Goal: Find contact information: Find contact information

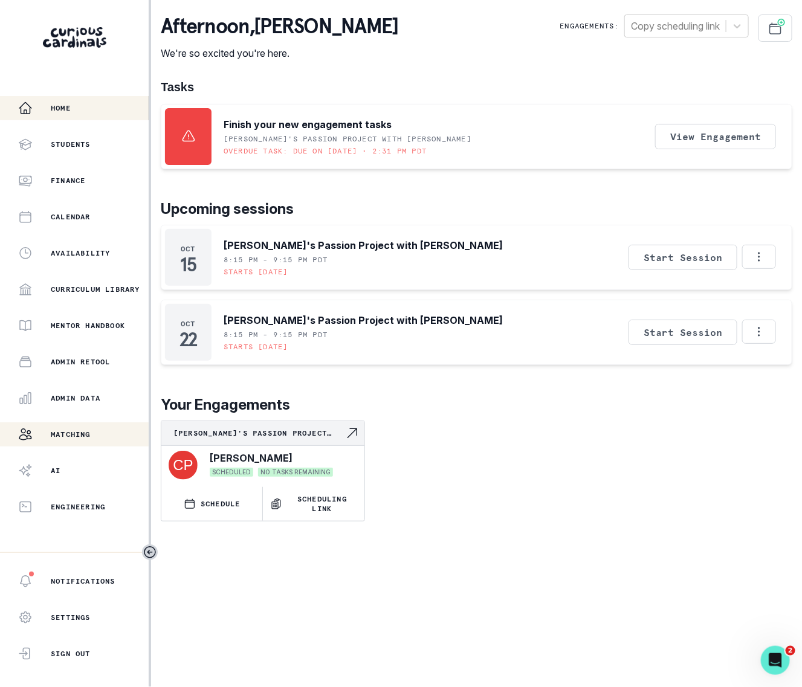
click at [59, 424] on button "Matching" at bounding box center [74, 434] width 149 height 24
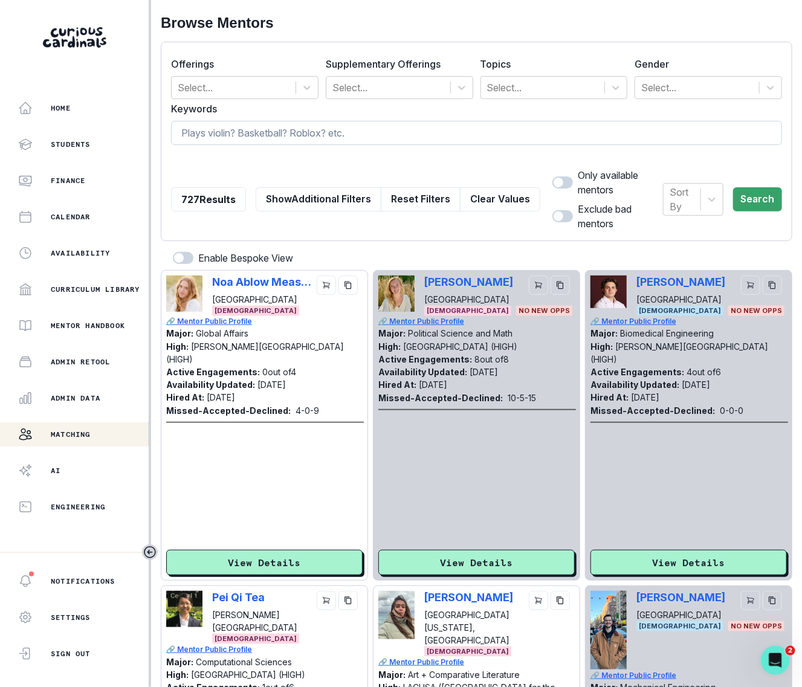
click at [308, 133] on input at bounding box center [476, 133] width 611 height 24
type input "rani"
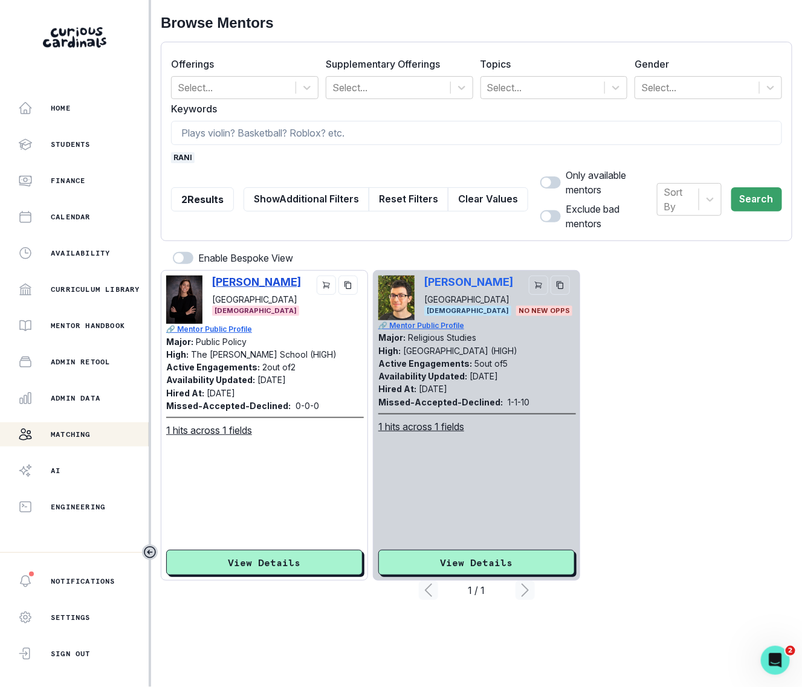
click at [263, 275] on p "[PERSON_NAME]" at bounding box center [256, 281] width 89 height 13
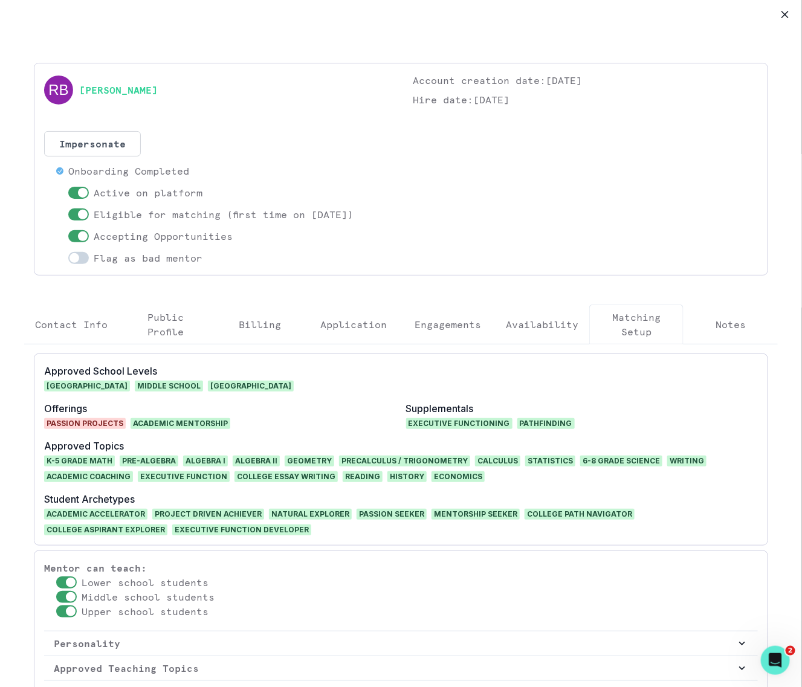
click at [443, 326] on p "Engagements" at bounding box center [447, 324] width 66 height 14
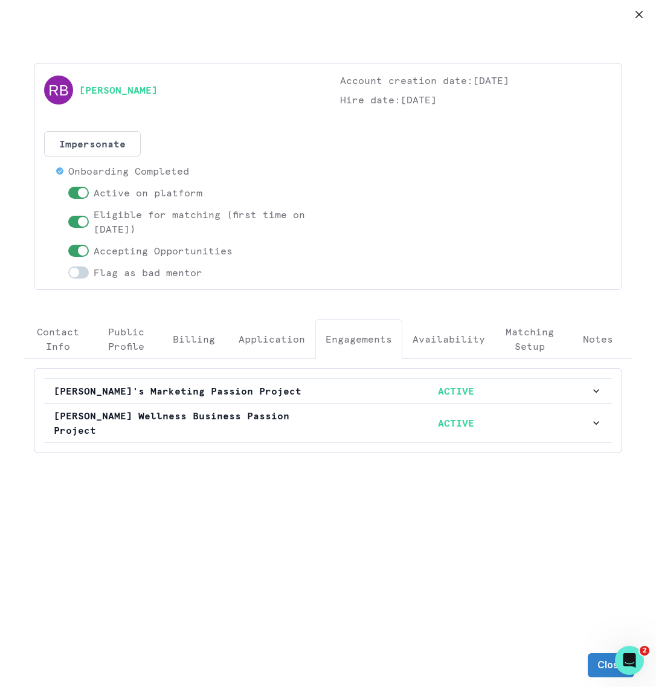
click at [67, 327] on p "Contact Info" at bounding box center [58, 338] width 48 height 29
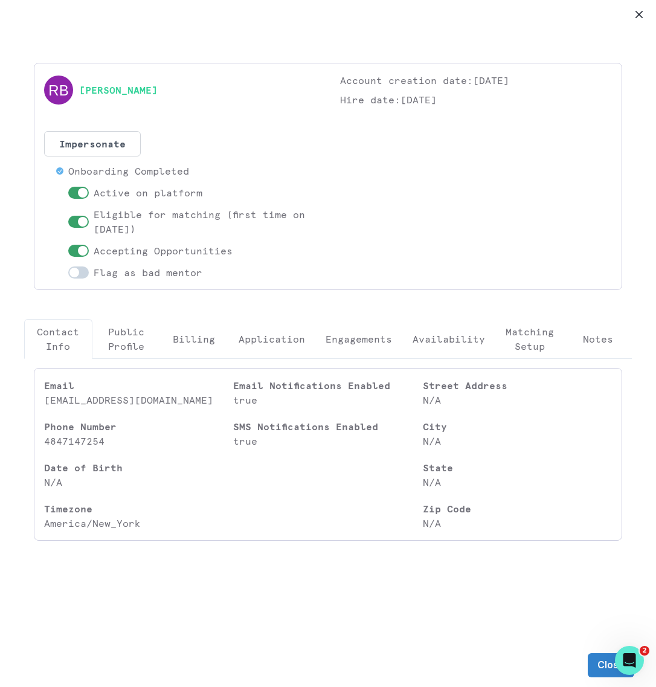
click at [83, 402] on p "[EMAIL_ADDRESS][DOMAIN_NAME]" at bounding box center [138, 400] width 189 height 14
copy p "[EMAIL_ADDRESS][DOMAIN_NAME]"
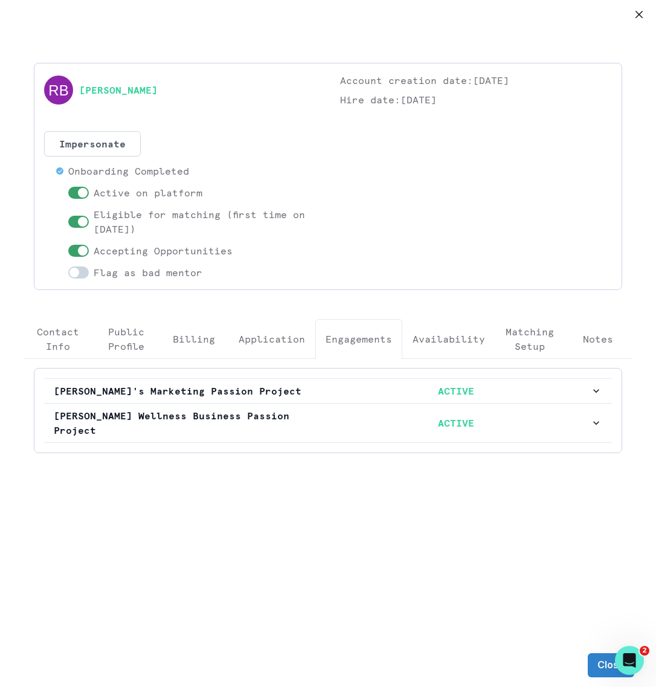
click at [371, 335] on p "Engagements" at bounding box center [359, 339] width 66 height 14
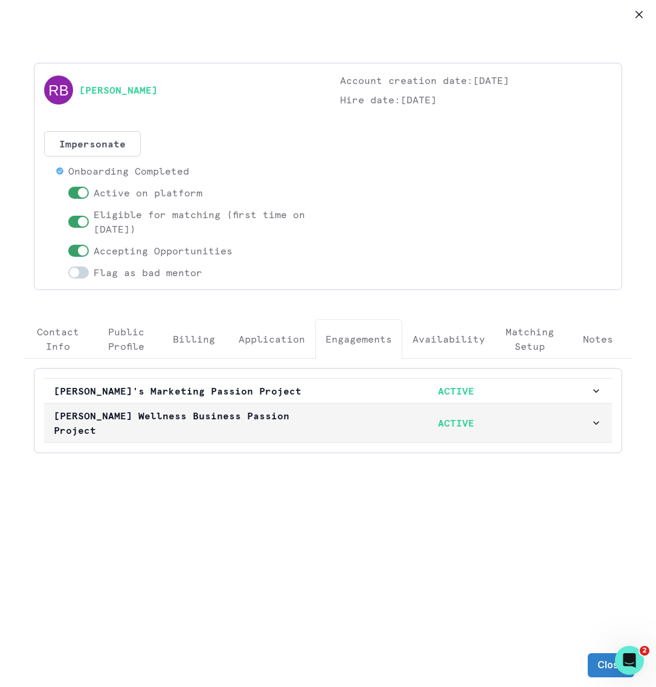
click at [361, 428] on p "ACTIVE" at bounding box center [456, 423] width 268 height 14
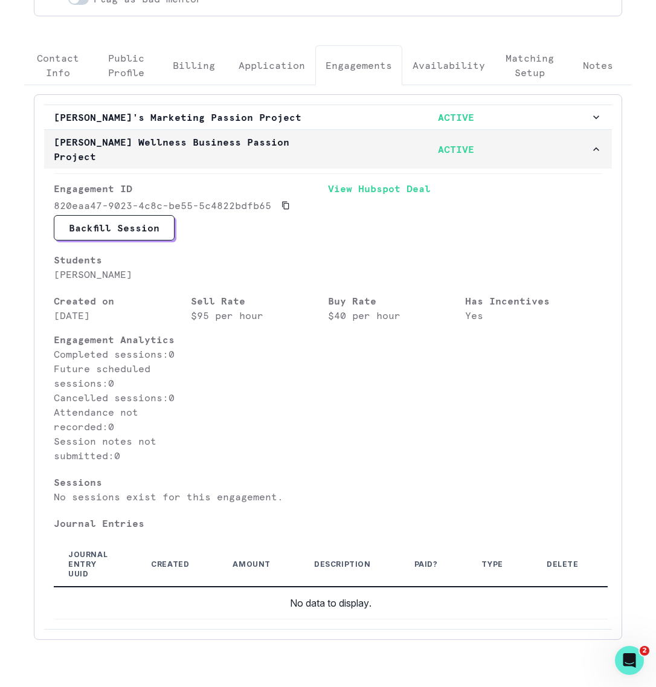
scroll to position [265, 0]
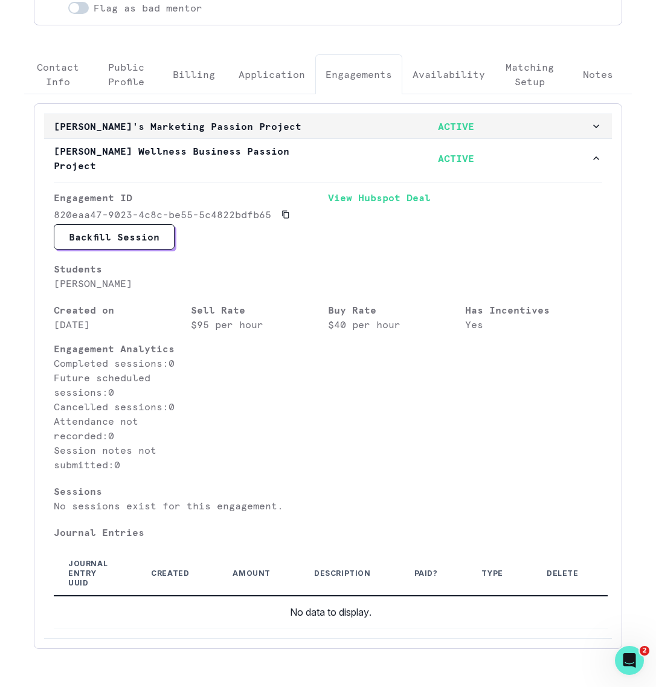
click at [338, 129] on p "ACTIVE" at bounding box center [456, 126] width 268 height 14
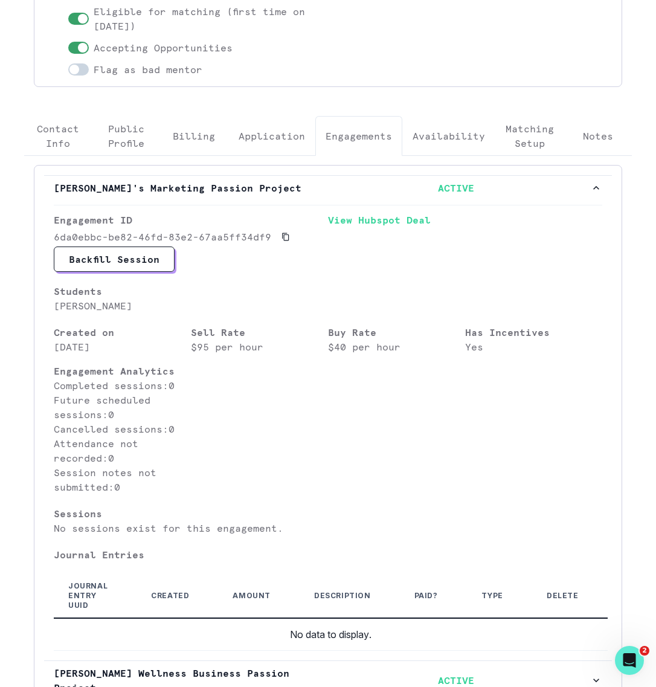
scroll to position [336, 0]
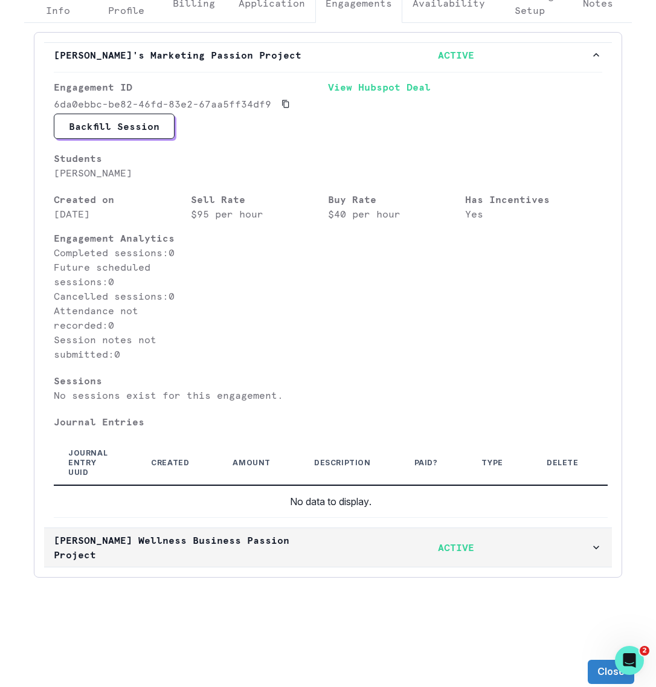
click at [351, 545] on p "ACTIVE" at bounding box center [456, 547] width 268 height 14
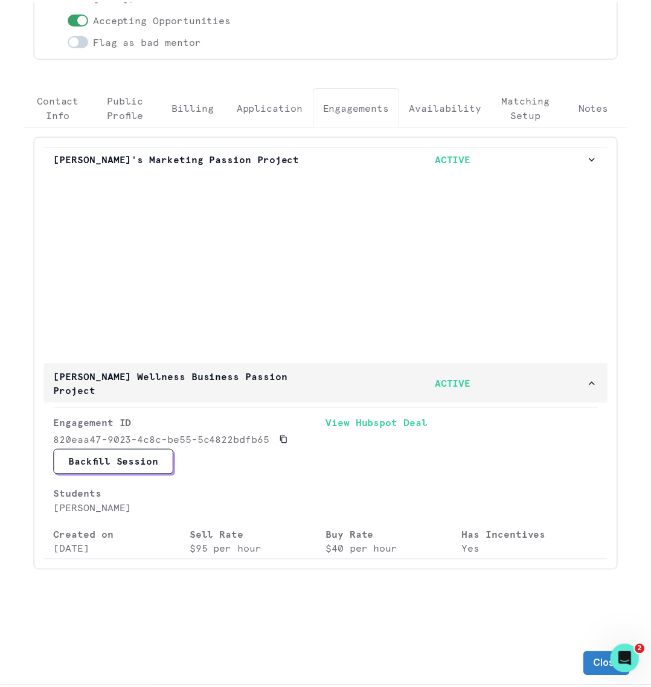
scroll to position [0, 0]
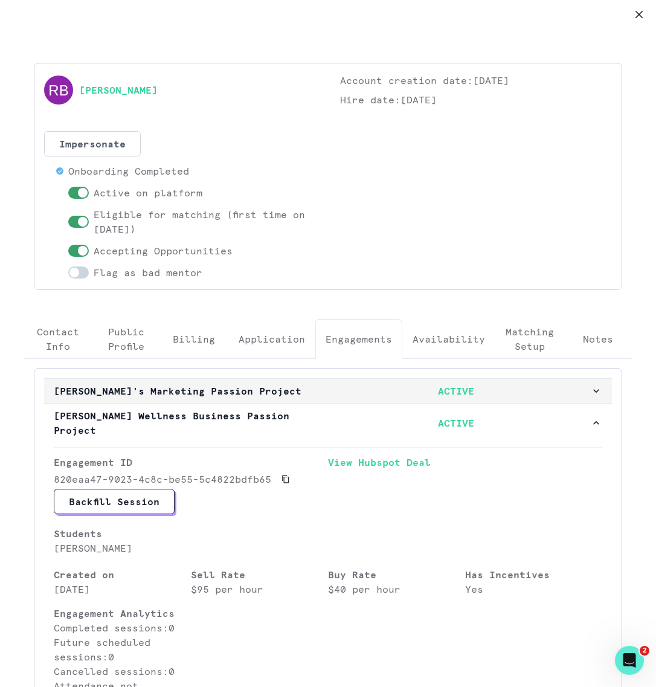
click at [315, 388] on p "[PERSON_NAME]'s Marketing Passion Project" at bounding box center [188, 391] width 268 height 14
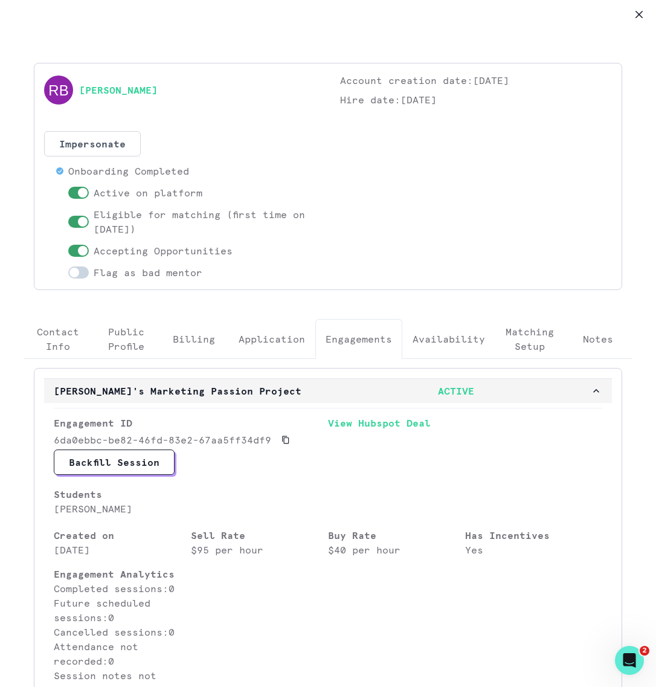
click at [323, 393] on p "ACTIVE" at bounding box center [456, 391] width 268 height 14
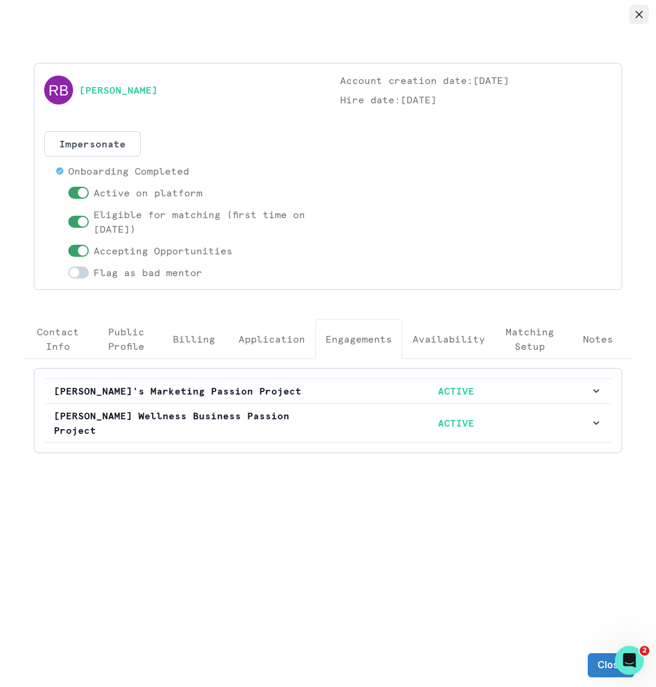
click at [645, 11] on button "Close" at bounding box center [638, 14] width 19 height 19
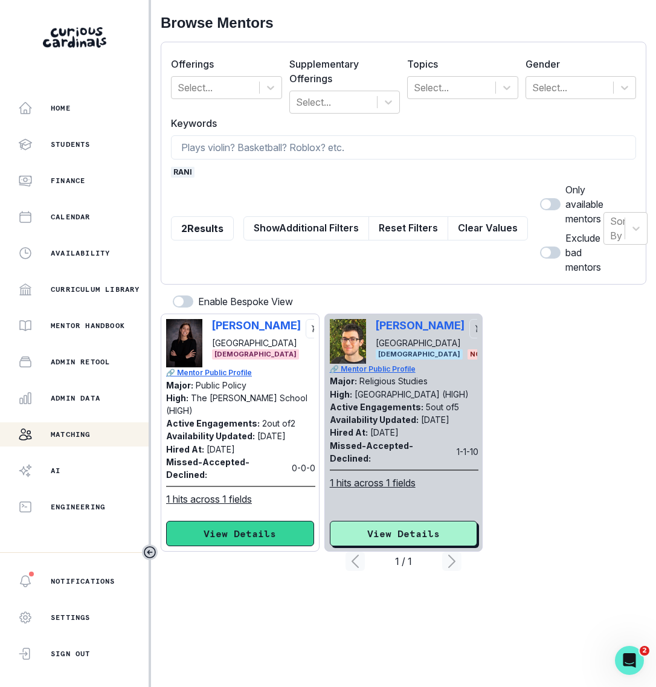
click at [236, 523] on button "View Details" at bounding box center [240, 533] width 148 height 25
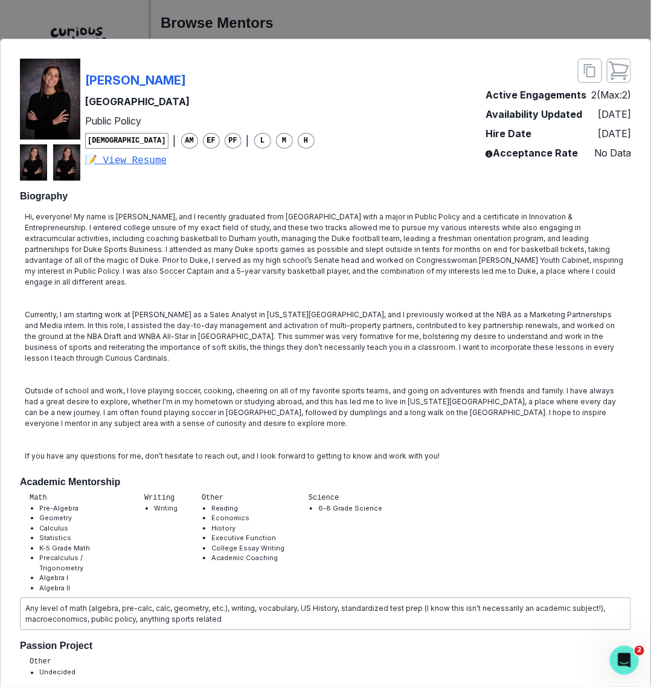
click at [432, 17] on div "[PERSON_NAME] [PERSON_NAME] University Public Policy [DEMOGRAPHIC_DATA] | AM EF…" at bounding box center [325, 343] width 651 height 687
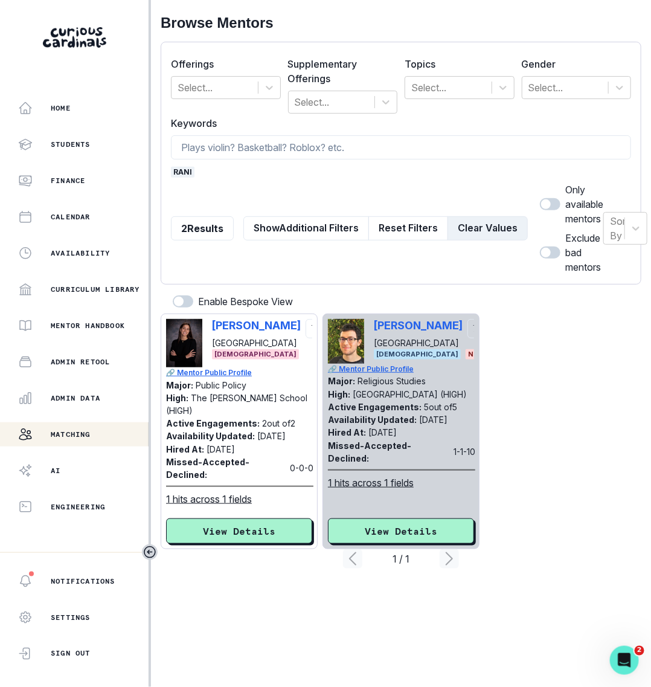
click at [465, 224] on button "Clear Values" at bounding box center [488, 228] width 80 height 24
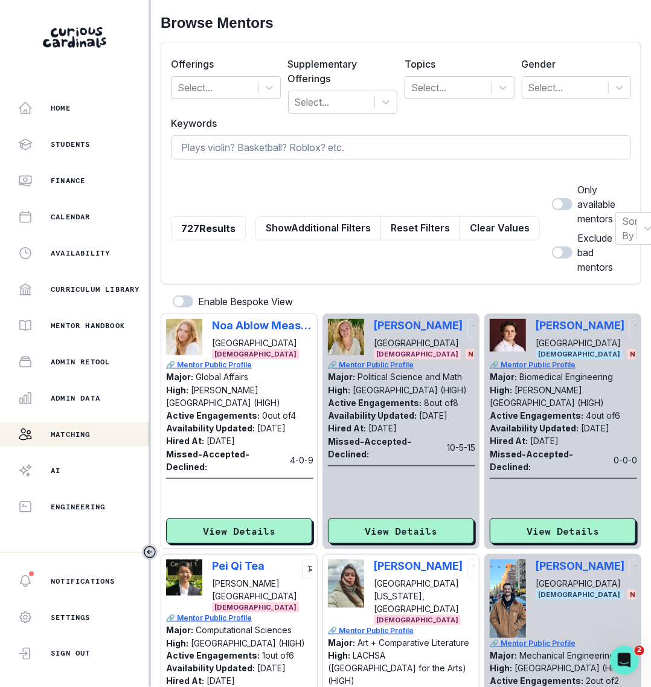
click at [320, 150] on input at bounding box center [401, 147] width 460 height 24
paste input "[PERSON_NAME]"
type input "[PERSON_NAME]"
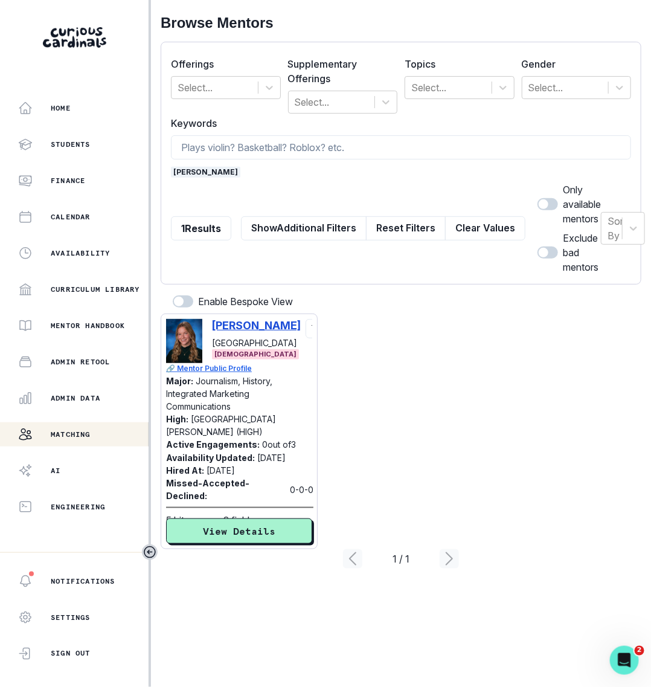
click at [247, 326] on p "[PERSON_NAME]" at bounding box center [256, 325] width 89 height 13
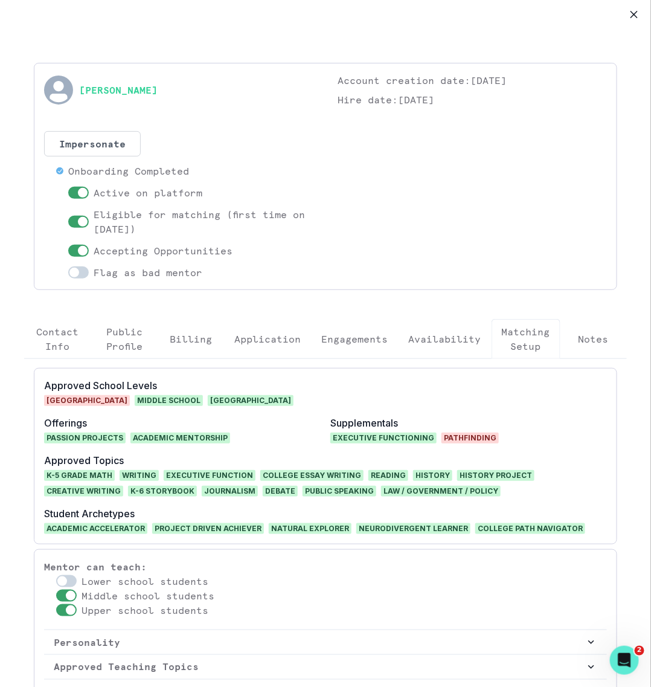
click at [364, 339] on p "Engagements" at bounding box center [355, 339] width 66 height 14
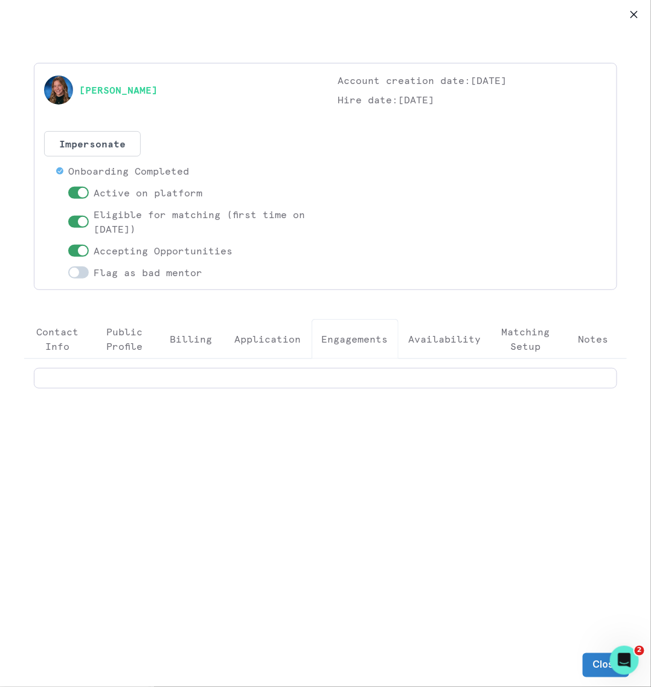
click at [640, 16] on button "Close" at bounding box center [634, 14] width 19 height 19
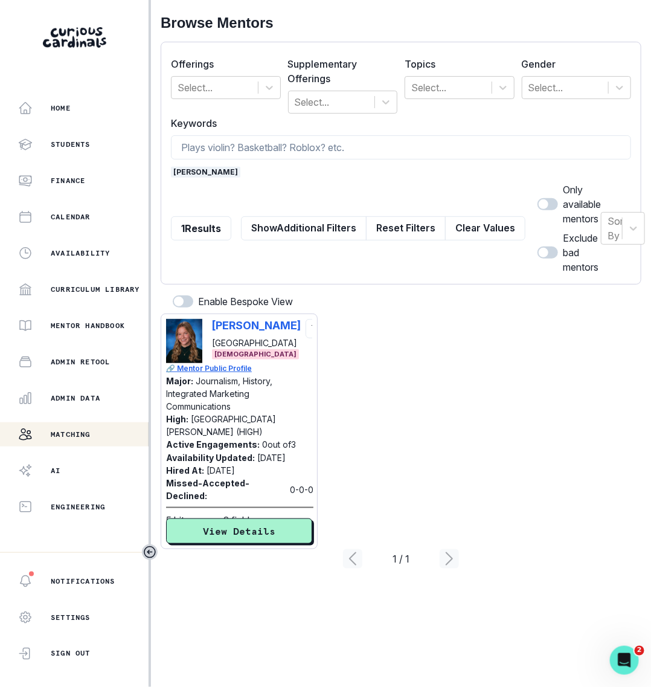
click at [463, 227] on button "Clear Values" at bounding box center [485, 228] width 80 height 24
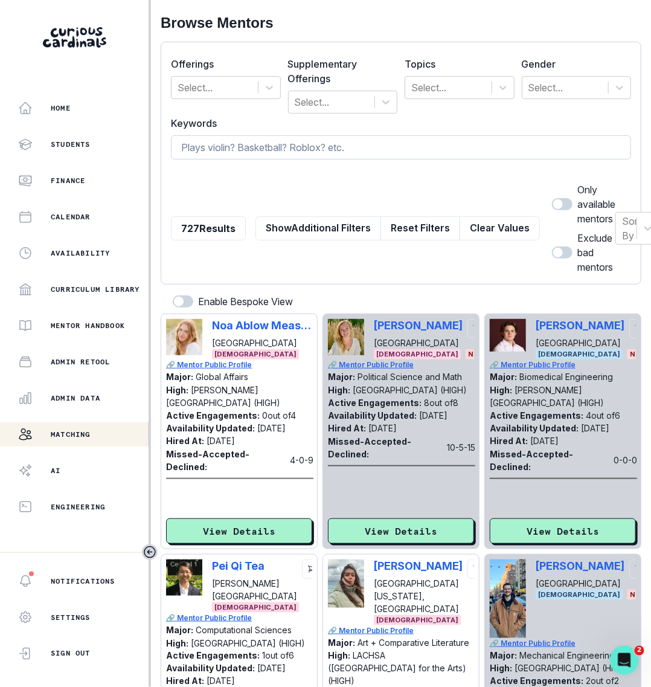
click at [397, 156] on input at bounding box center [401, 147] width 460 height 24
type input "[PERSON_NAME]"
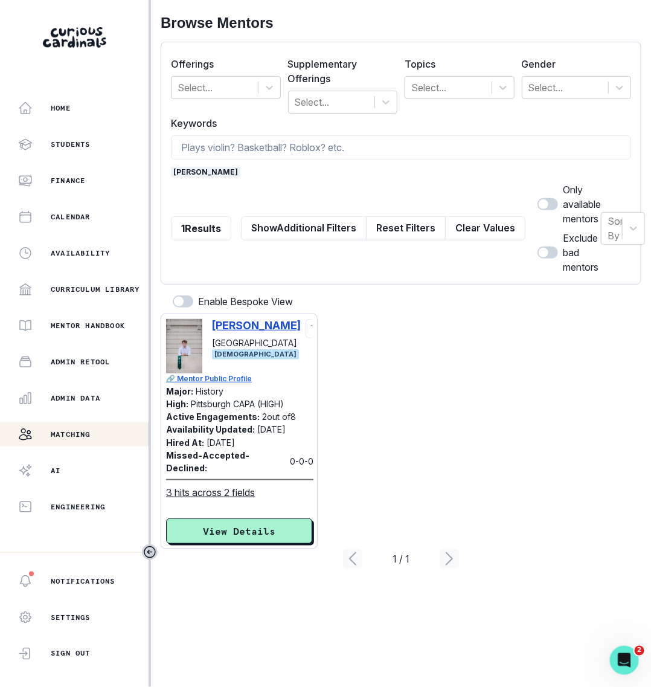
click at [254, 327] on p "[PERSON_NAME]" at bounding box center [256, 325] width 89 height 13
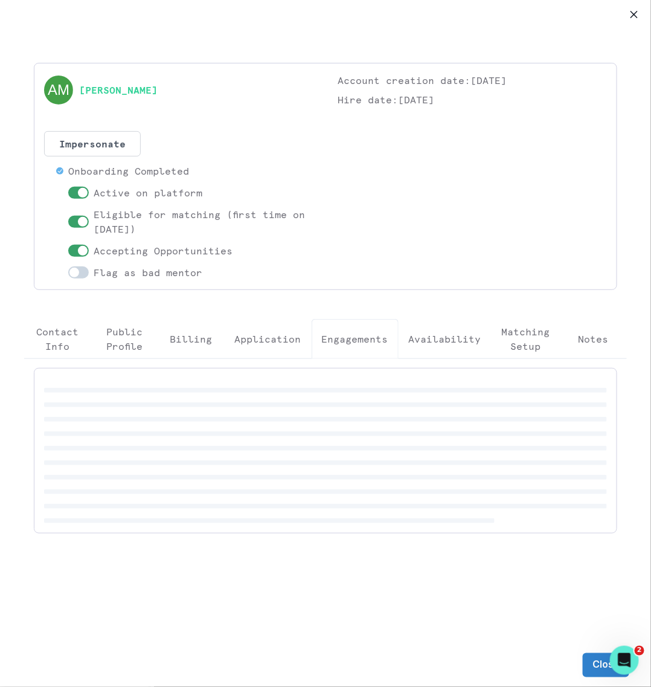
click at [335, 348] on button "Engagements" at bounding box center [355, 339] width 87 height 40
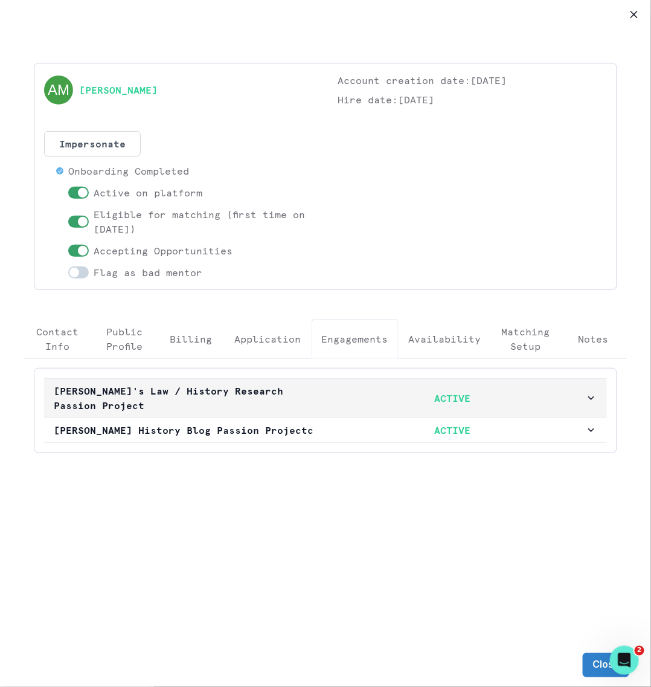
click at [330, 404] on button "[PERSON_NAME]'s Law / History Research Passion Project ACTIVE" at bounding box center [325, 398] width 563 height 39
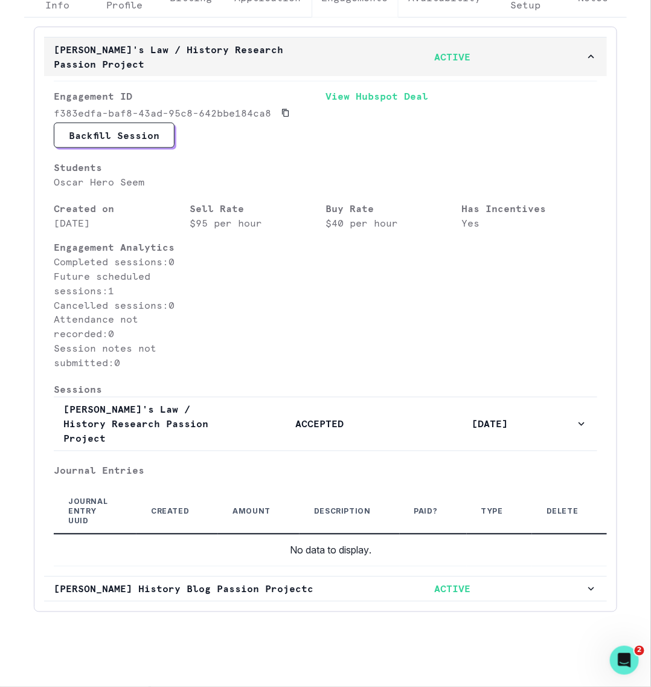
scroll to position [364, 0]
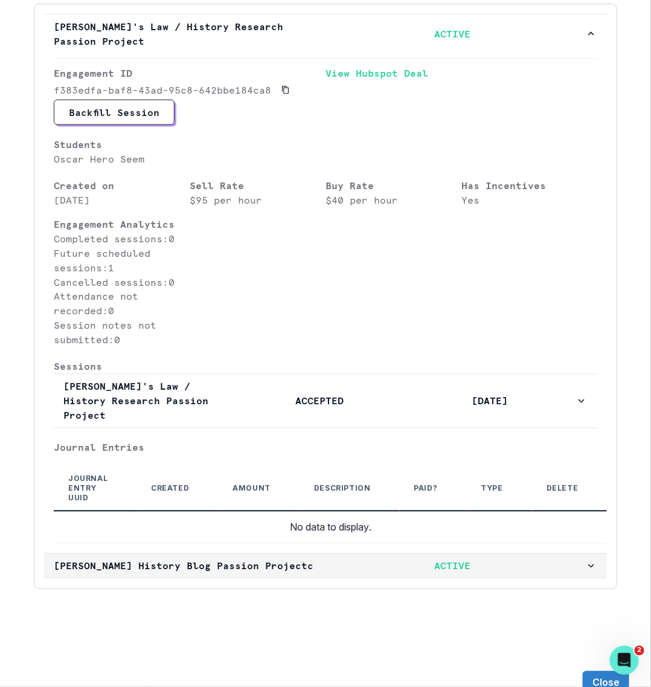
click at [354, 559] on p "ACTIVE" at bounding box center [453, 566] width 266 height 14
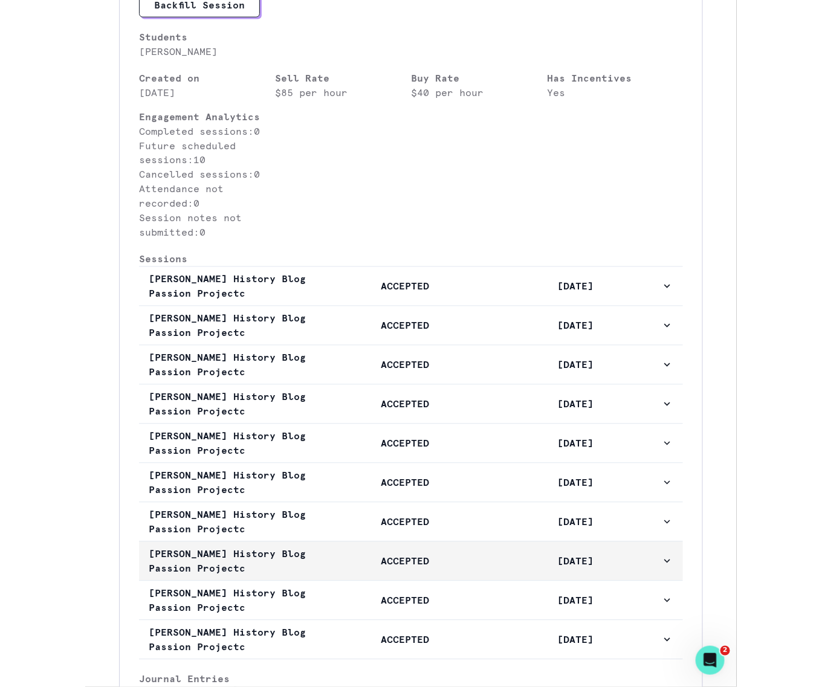
scroll to position [0, 0]
